Goal: Transaction & Acquisition: Purchase product/service

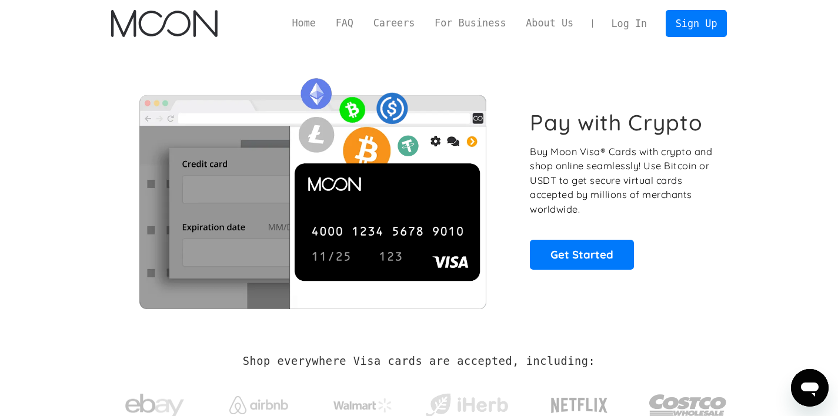
click at [626, 26] on link "Log In" at bounding box center [629, 24] width 55 height 26
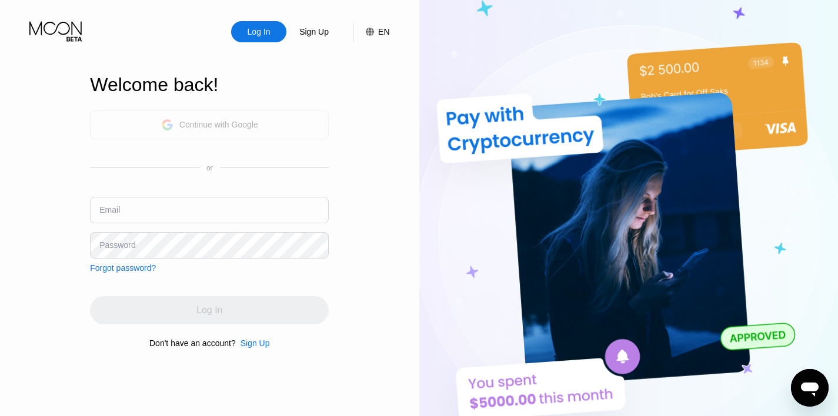
click at [204, 124] on div "Continue with Google" at bounding box center [218, 124] width 79 height 9
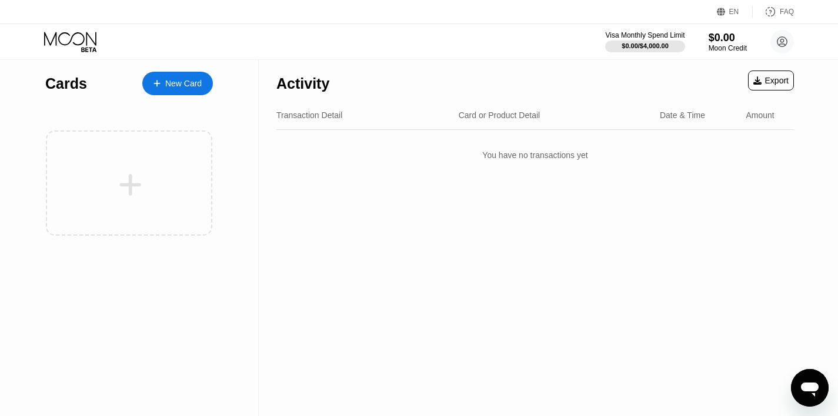
click at [333, 81] on div "Activity Export" at bounding box center [535, 80] width 518 height 41
click at [185, 91] on div "New Card" at bounding box center [177, 84] width 71 height 24
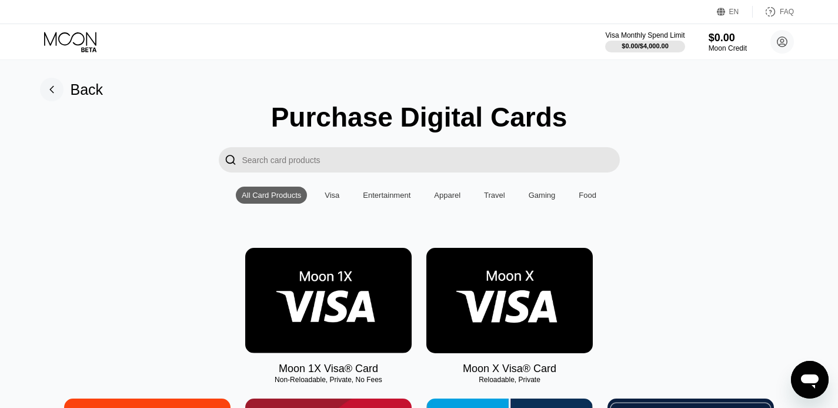
click at [579, 195] on div "Food" at bounding box center [587, 194] width 29 height 17
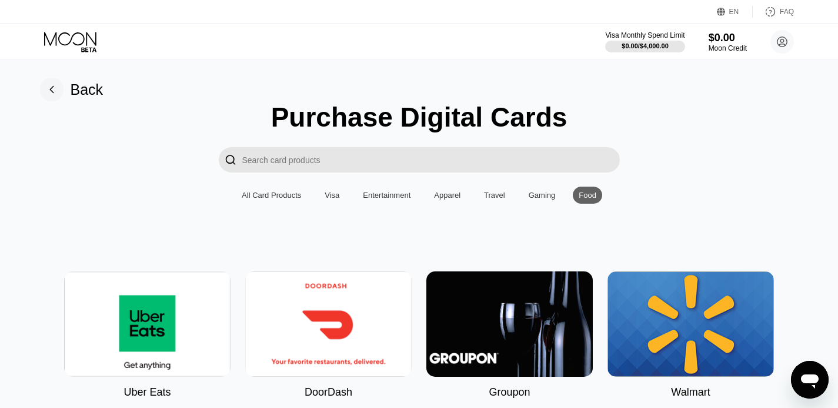
click at [513, 186] on div "Purchase Digital Cards  All Card Products Visa Entertainment Apparel Travel Ga…" at bounding box center [420, 325] width 812 height 448
click at [541, 192] on div "Gaming" at bounding box center [542, 195] width 27 height 9
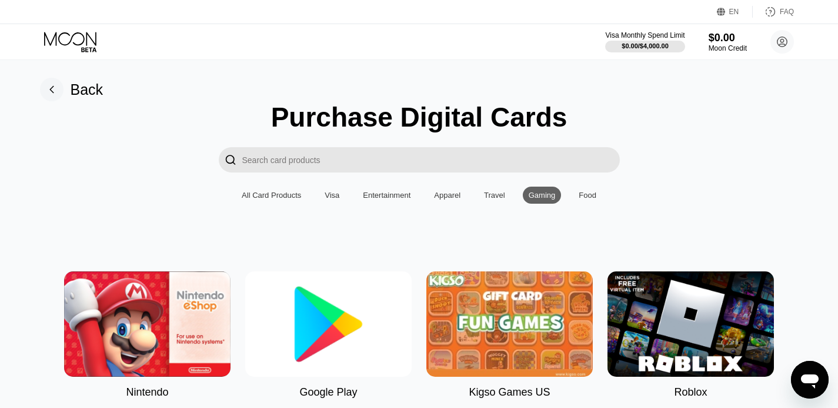
click at [501, 192] on div "Travel" at bounding box center [494, 195] width 21 height 9
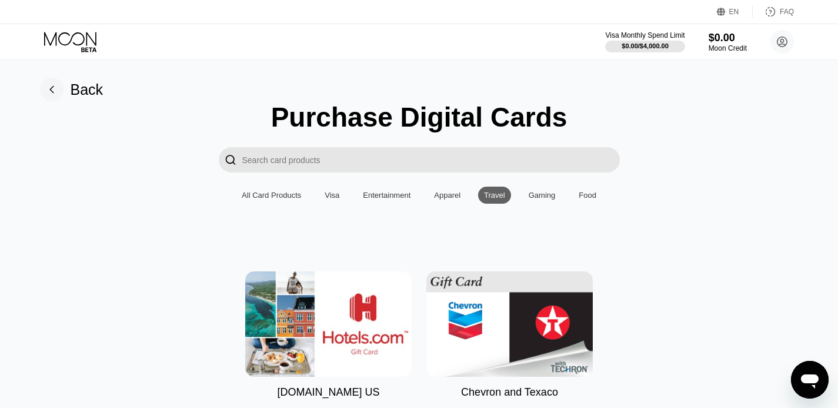
click at [458, 192] on div "Apparel" at bounding box center [447, 195] width 26 height 9
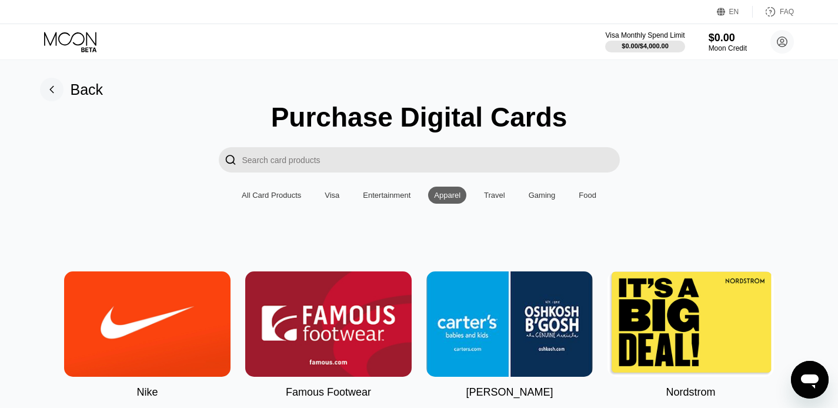
click at [391, 194] on div "Entertainment" at bounding box center [387, 195] width 48 height 9
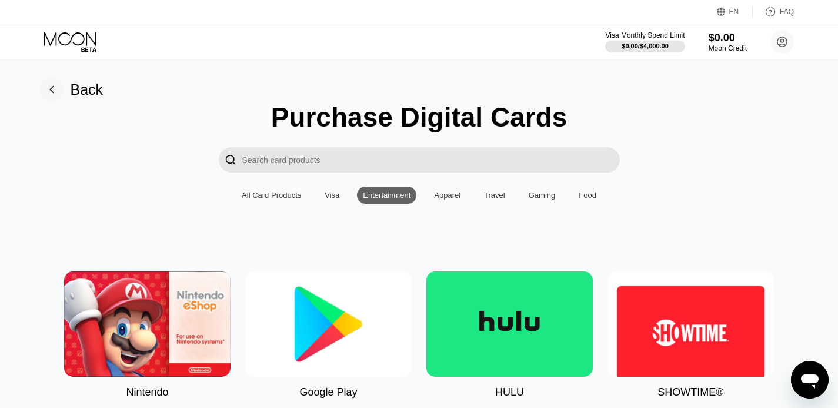
click at [329, 194] on div "Visa" at bounding box center [332, 195] width 15 height 9
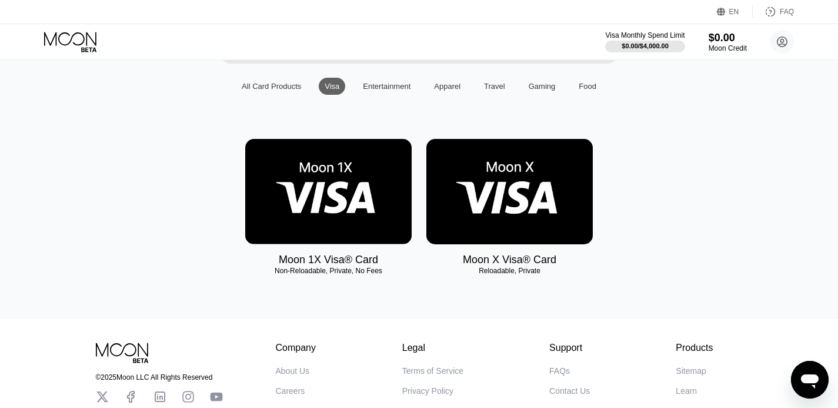
scroll to position [126, 0]
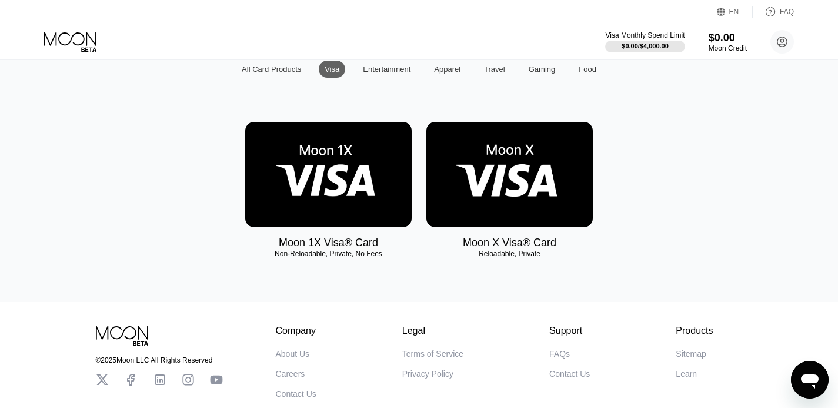
click at [503, 164] on img at bounding box center [509, 174] width 166 height 105
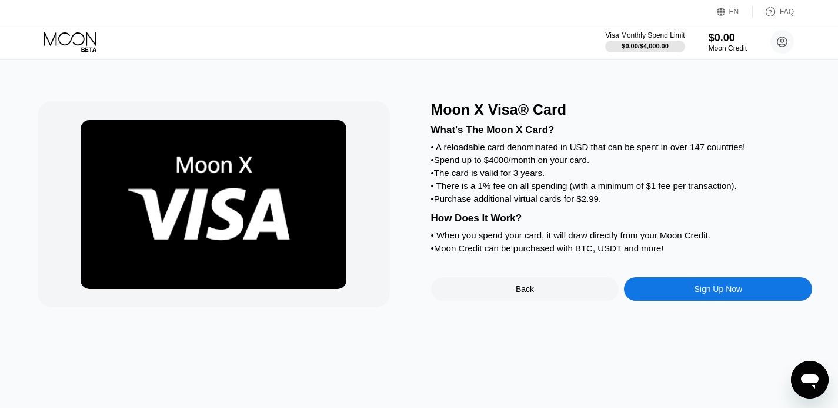
scroll to position [0, 5]
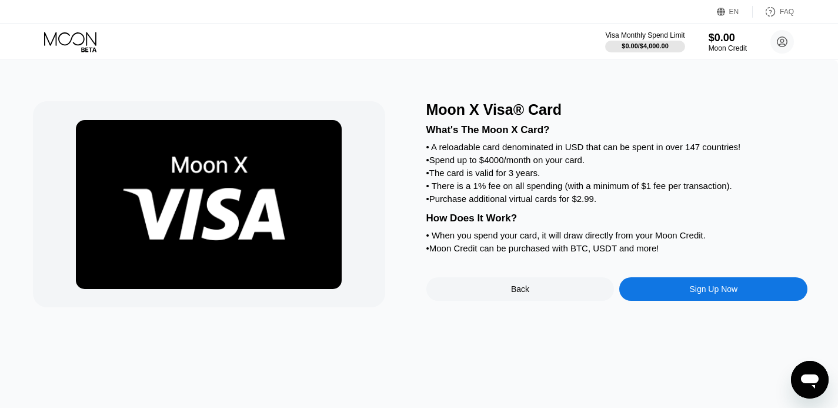
scroll to position [0, 5]
